Goal: Information Seeking & Learning: Learn about a topic

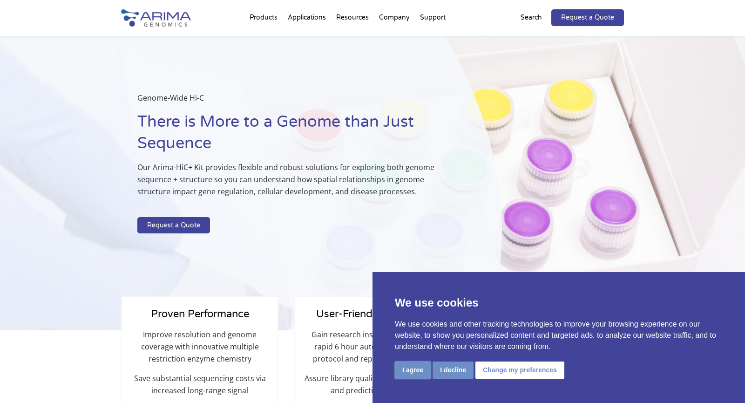
click at [414, 376] on button "I agree" at bounding box center [413, 369] width 36 height 17
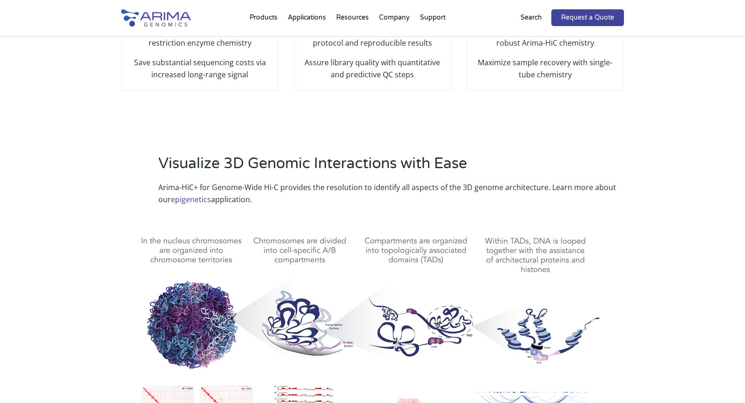
scroll to position [316, 0]
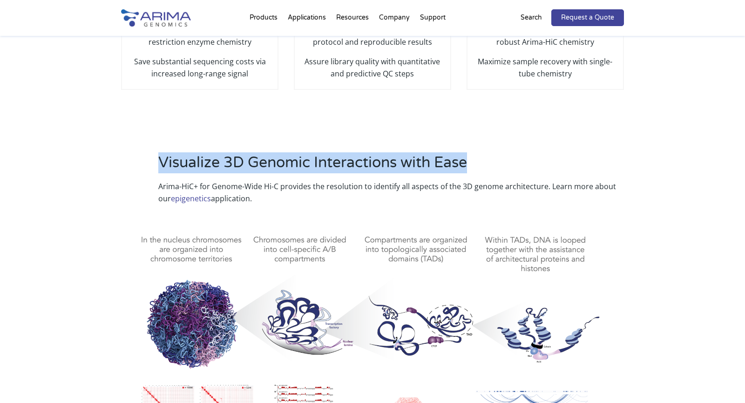
drag, startPoint x: 155, startPoint y: 160, endPoint x: 473, endPoint y: 160, distance: 317.8
click at [473, 160] on div "Visualize 3D Genomic Interactions with Ease Arima-HiC+ for Genome-Wide Hi-C pro…" at bounding box center [372, 178] width 503 height 52
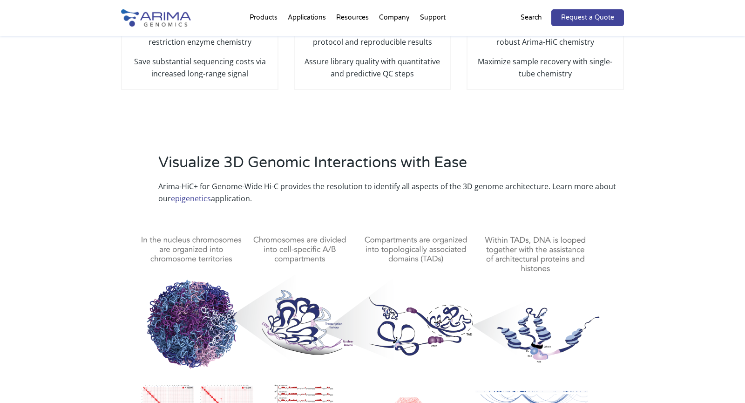
click at [411, 183] on p "Arima-HiC+ for Genome-Wide Hi-C provides the resolution to identify all aspects…" at bounding box center [390, 192] width 465 height 24
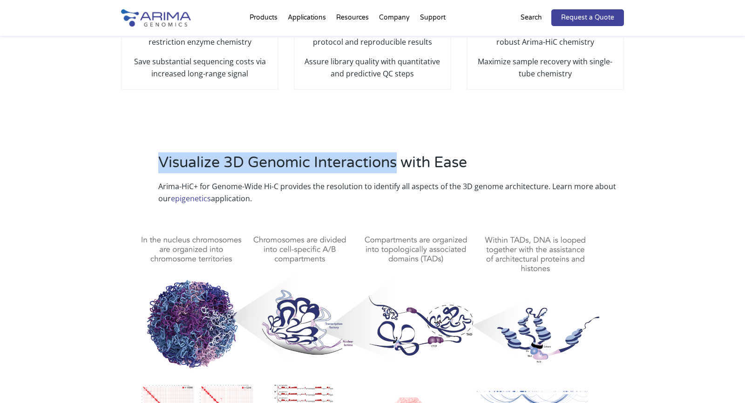
drag, startPoint x: 398, startPoint y: 165, endPoint x: 161, endPoint y: 158, distance: 237.4
click at [161, 158] on h2 "Visualize 3D Genomic Interactions with Ease" at bounding box center [390, 166] width 465 height 28
copy h2 "Visualize 3D Genomic Interactions"
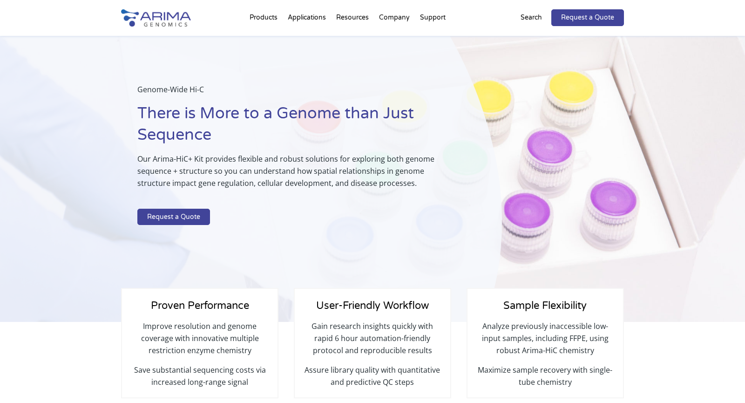
scroll to position [8, 0]
drag, startPoint x: 249, startPoint y: 173, endPoint x: 378, endPoint y: 168, distance: 129.5
click at [378, 168] on p "Our Arima-HiC+ Kit provides flexible and robust solutions for exploring both ge…" at bounding box center [296, 175] width 318 height 44
copy p "understand how spatial relationships"
drag, startPoint x: 136, startPoint y: 184, endPoint x: 217, endPoint y: 186, distance: 81.4
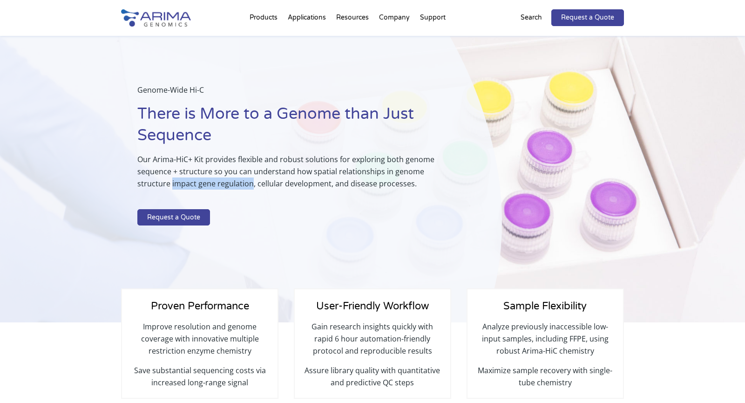
click at [217, 186] on div "Genome-Wide Hi-C There is More to a Genome than Just Sequence Our Arima-HiC+ Ki…" at bounding box center [251, 175] width 502 height 295
copy p "impact gene regulation"
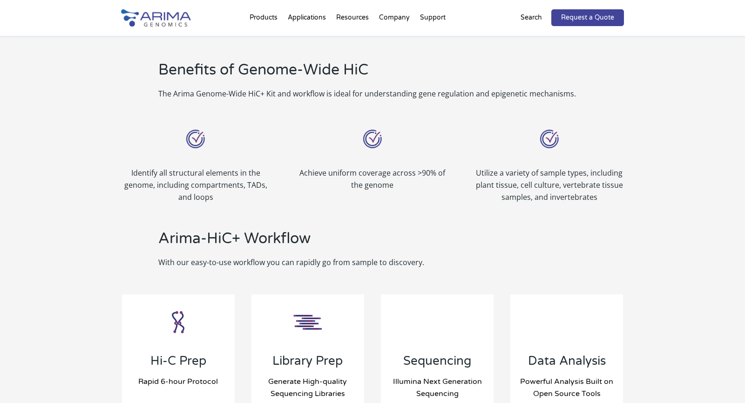
scroll to position [781, 0]
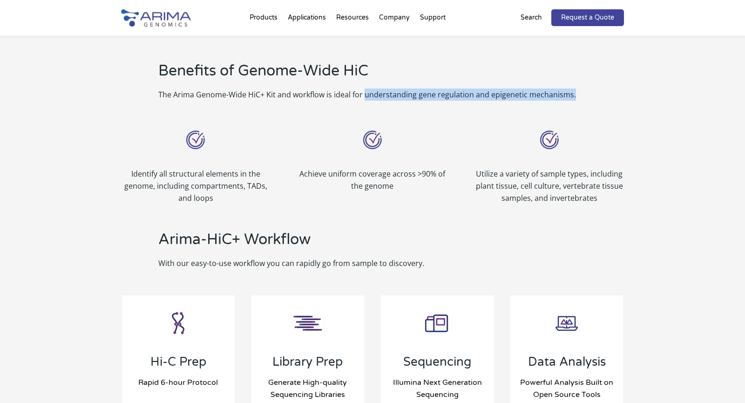
drag, startPoint x: 363, startPoint y: 94, endPoint x: 611, endPoint y: 92, distance: 248.0
click at [611, 92] on p "The Arima Genome-Wide HiC+ Kit and workflow is ideal for understanding gene reg…" at bounding box center [390, 94] width 465 height 12
copy p "understanding gene regulation and epigenetic mechanisms."
click at [663, 68] on div "Benefits of Genome-Wide HiC The Arima Genome-Wide HiC+ Kit and workflow is idea…" at bounding box center [372, 236] width 745 height 450
